Goal: Task Accomplishment & Management: Complete application form

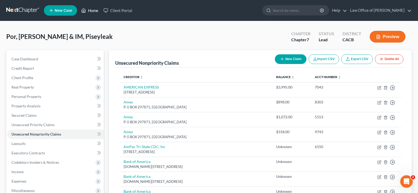
click at [94, 10] on link "Home" at bounding box center [90, 10] width 22 height 9
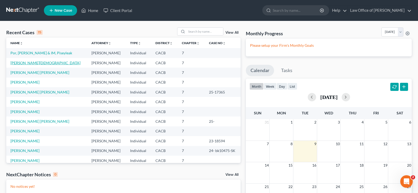
click at [35, 63] on link "[PERSON_NAME][DEMOGRAPHIC_DATA]" at bounding box center [45, 63] width 70 height 4
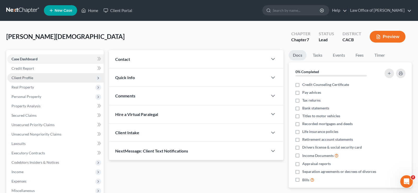
click at [22, 77] on span "Client Profile" at bounding box center [22, 77] width 22 height 4
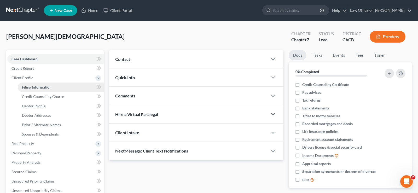
click at [49, 86] on span "Filing Information" at bounding box center [37, 87] width 30 height 4
select select "1"
select select "0"
select select "4"
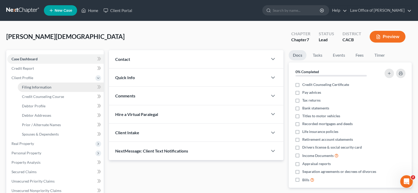
select select "0"
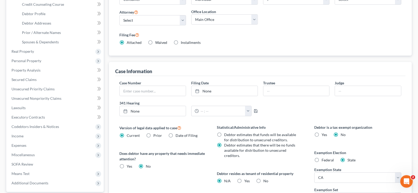
scroll to position [133, 0]
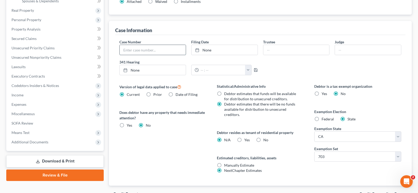
click at [162, 53] on input "text" at bounding box center [153, 50] width 66 height 10
type input "25-16438"
click at [230, 50] on link "[DATE]" at bounding box center [224, 50] width 66 height 10
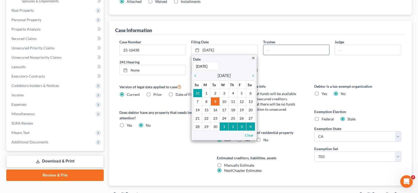
click at [274, 49] on input "text" at bounding box center [296, 50] width 66 height 10
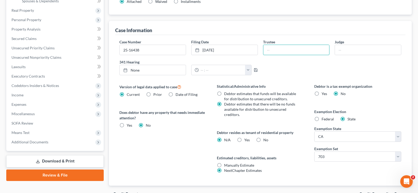
scroll to position [0, 0]
